Goal: Information Seeking & Learning: Check status

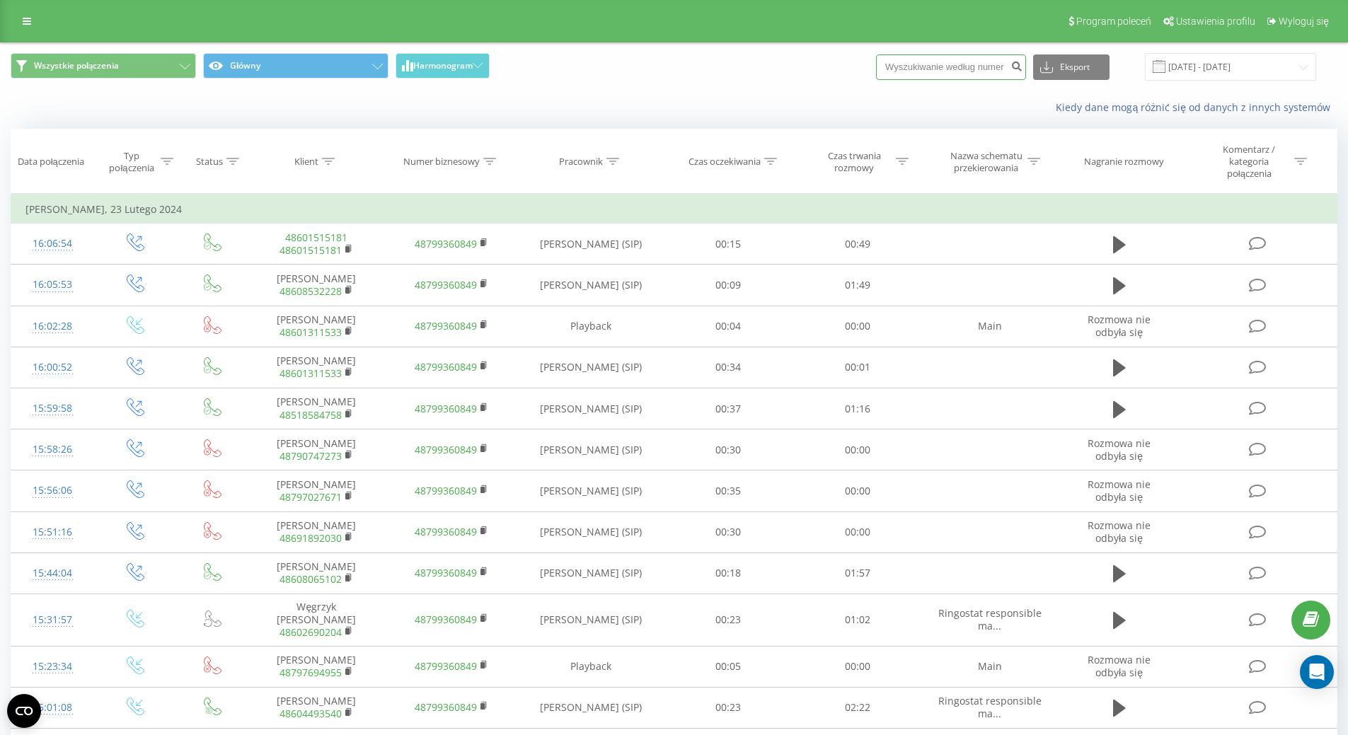
click at [978, 66] on input at bounding box center [951, 67] width 150 height 25
paste input "[PHONE_NUMBER]"
type input "[PHONE_NUMBER]"
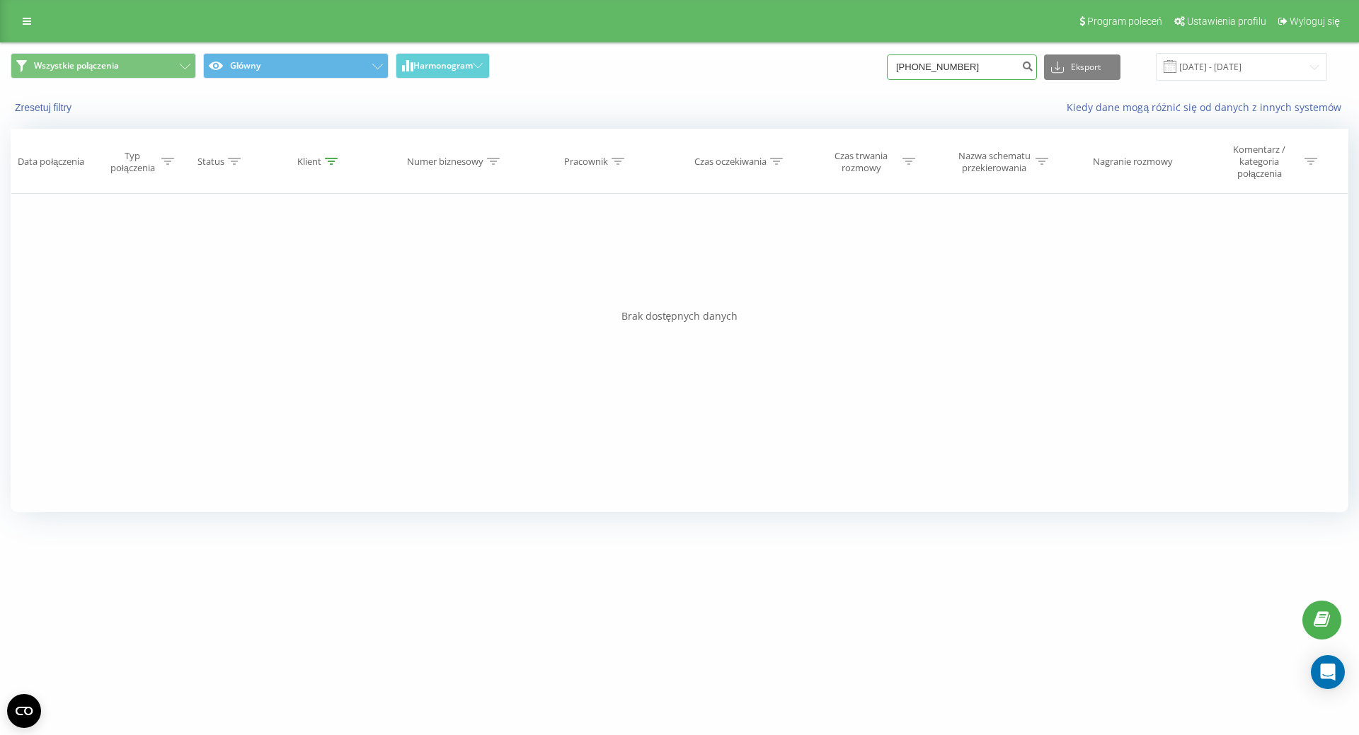
click at [918, 70] on input "[PHONE_NUMBER]" at bounding box center [962, 67] width 150 height 25
type input "48661729922"
